Goal: Check status: Check status

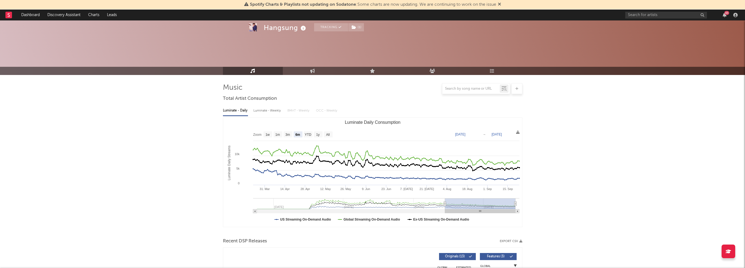
select select "6m"
select select "1w"
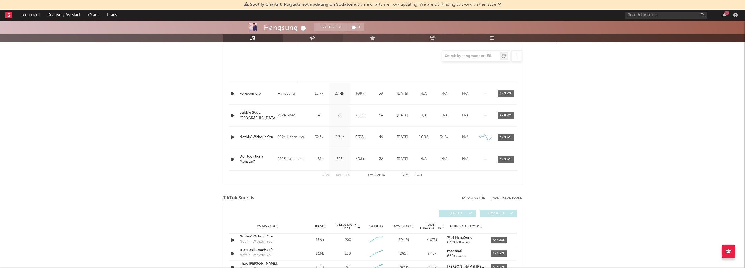
click at [315, 38] on link "Engagement" at bounding box center [313, 38] width 60 height 8
select select "1w"
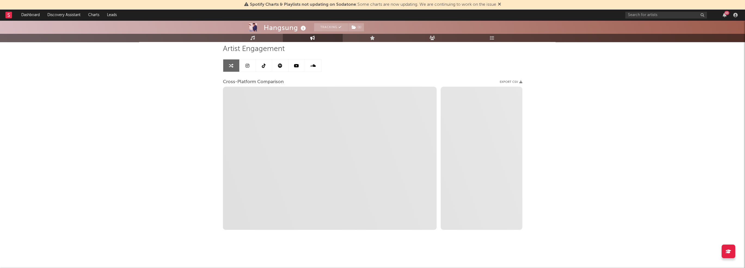
scroll to position [38, 0]
click at [483, 38] on link "Playlists/Charts" at bounding box center [492, 38] width 60 height 8
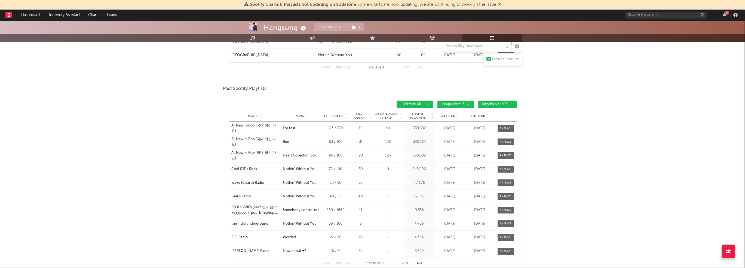
scroll to position [327, 0]
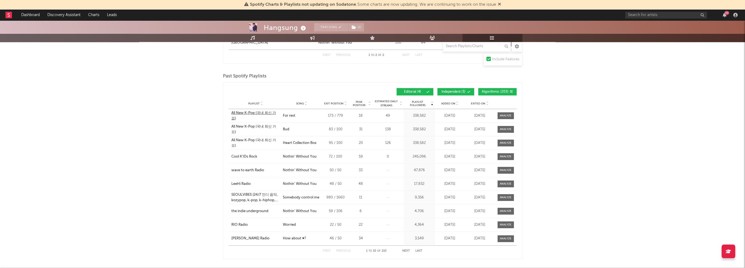
click at [267, 117] on div "All New K-Pop (국내 최신 가요)" at bounding box center [255, 115] width 49 height 11
